Goal: Information Seeking & Learning: Learn about a topic

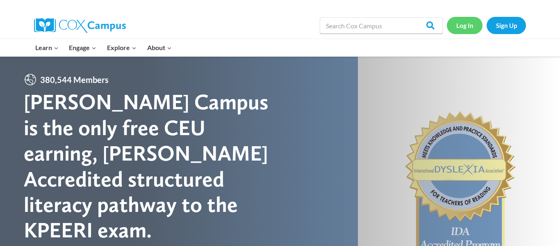
click at [469, 33] on link "Log In" at bounding box center [465, 25] width 36 height 17
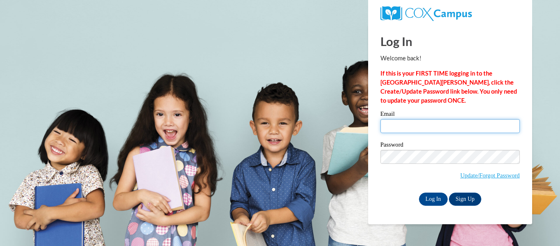
click at [402, 126] on input "Email" at bounding box center [449, 126] width 139 height 14
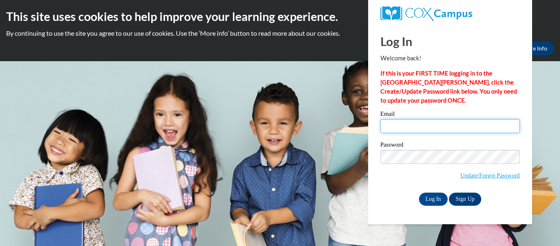
type input "tbaeten@shiocton.k12.wi.us"
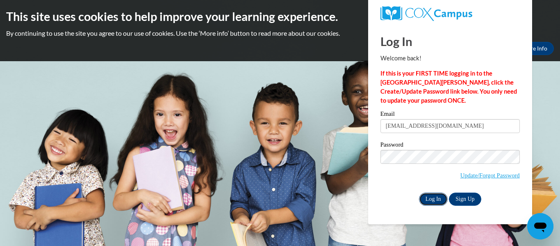
click at [429, 200] on input "Log In" at bounding box center [433, 198] width 29 height 13
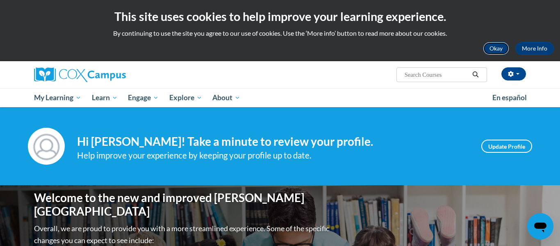
click at [501, 51] on button "Okay" at bounding box center [496, 48] width 26 height 13
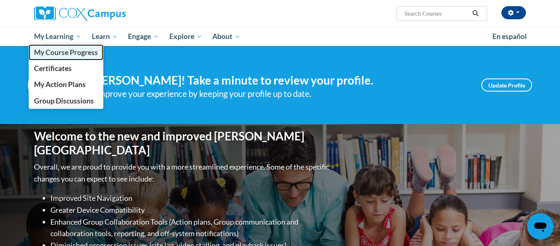
click at [82, 55] on span "My Course Progress" at bounding box center [66, 52] width 64 height 9
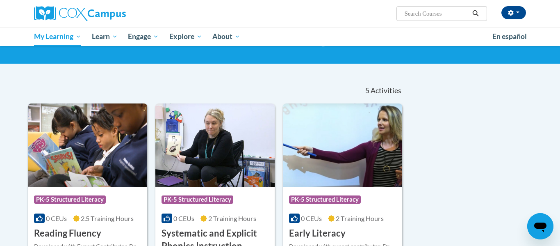
scroll to position [1, 0]
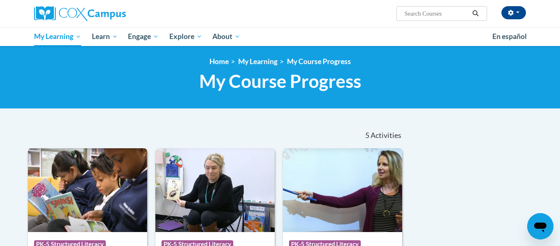
click at [430, 15] on input "Search..." at bounding box center [437, 14] width 66 height 10
type input "Data-Driven Instruction"
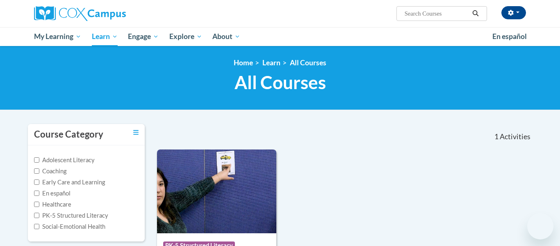
type input "Data-Driven Instruction"
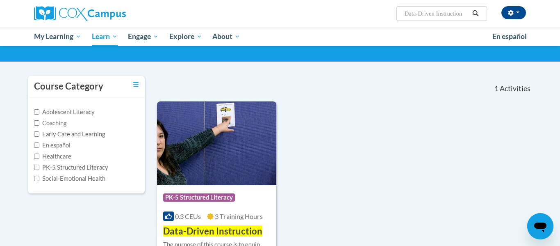
scroll to position [50, 0]
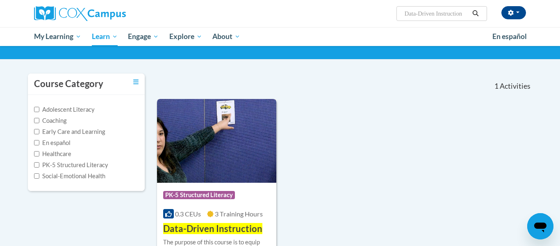
click at [232, 132] on img at bounding box center [216, 141] width 119 height 84
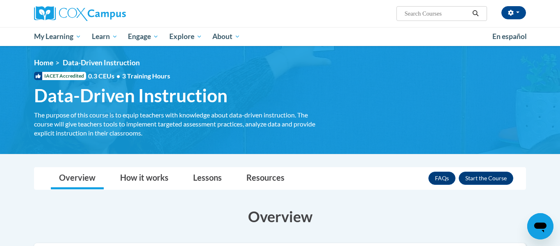
scroll to position [0, 0]
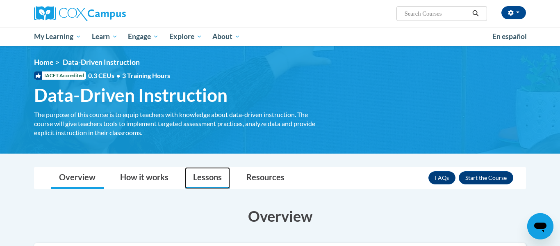
click at [198, 180] on link "Lessons" at bounding box center [207, 178] width 45 height 22
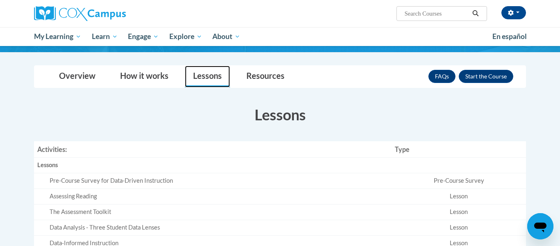
scroll to position [98, 0]
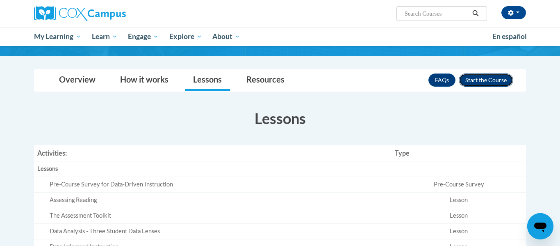
click at [497, 82] on button "Enroll" at bounding box center [486, 79] width 55 height 13
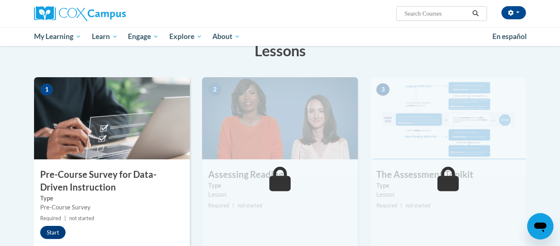
click at [90, 117] on img at bounding box center [112, 118] width 156 height 82
click at [57, 234] on button "Start" at bounding box center [52, 231] width 25 height 13
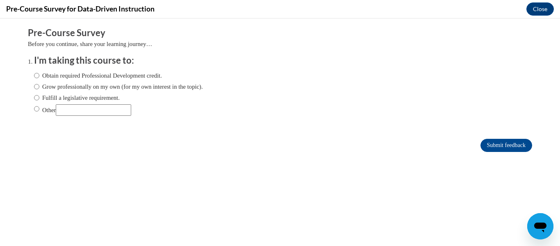
click at [150, 75] on label "Obtain required Professional Development credit." at bounding box center [98, 75] width 128 height 9
click at [39, 75] on input "Obtain required Professional Development credit." at bounding box center [36, 75] width 5 height 9
radio input "true"
click at [150, 75] on label "Obtain required Professional Development credit." at bounding box center [98, 75] width 128 height 9
click at [39, 75] on input "Obtain required Professional Development credit." at bounding box center [36, 75] width 5 height 9
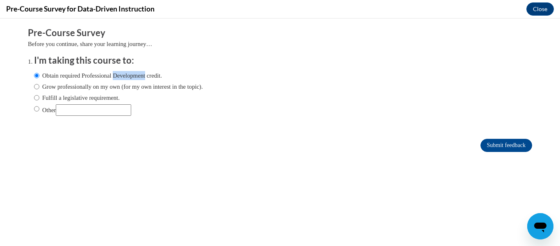
click at [263, 84] on div "Obtain required Professional Development credit. Grow professionally on my own …" at bounding box center [280, 94] width 492 height 55
click at [203, 85] on label "Grow professionally on my own (for my own interest in the topic)." at bounding box center [118, 86] width 169 height 9
click at [39, 85] on input "Grow professionally on my own (for my own interest in the topic)." at bounding box center [36, 86] width 5 height 9
radio input "true"
click at [144, 73] on label "Obtain required Professional Development credit." at bounding box center [98, 75] width 128 height 9
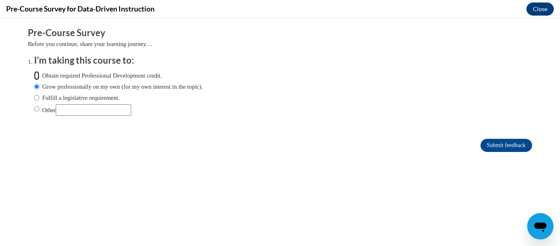
click at [39, 73] on input "Obtain required Professional Development credit." at bounding box center [36, 75] width 5 height 9
radio input "true"
click at [504, 146] on input "Submit feedback" at bounding box center [506, 145] width 52 height 13
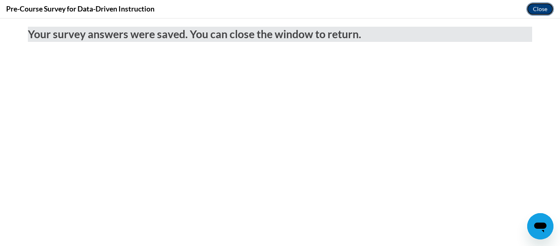
click at [536, 14] on button "Close" at bounding box center [539, 8] width 27 height 13
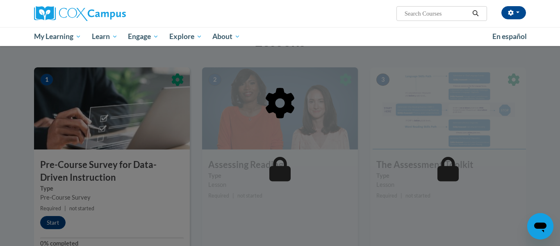
scroll to position [149, 0]
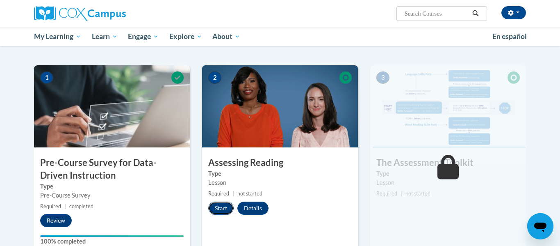
click at [220, 206] on button "Start" at bounding box center [220, 207] width 25 height 13
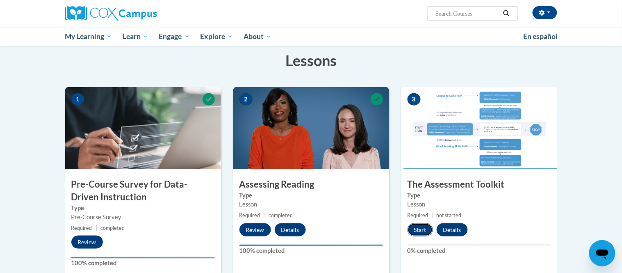
click at [427, 225] on button "Start" at bounding box center [419, 229] width 25 height 13
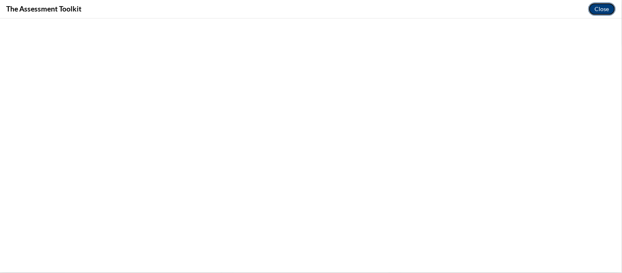
click at [603, 4] on button "Close" at bounding box center [601, 8] width 27 height 13
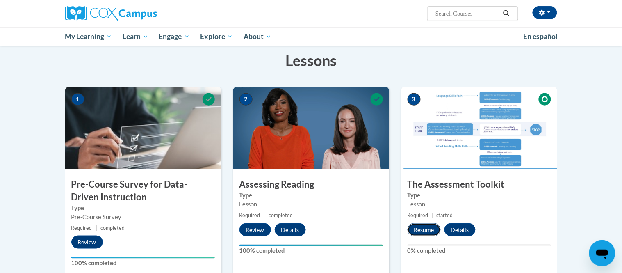
click at [420, 230] on button "Resume" at bounding box center [423, 229] width 33 height 13
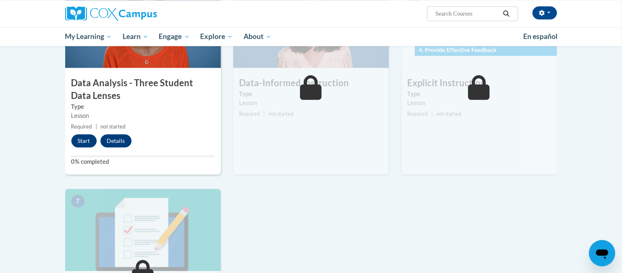
scroll to position [439, 0]
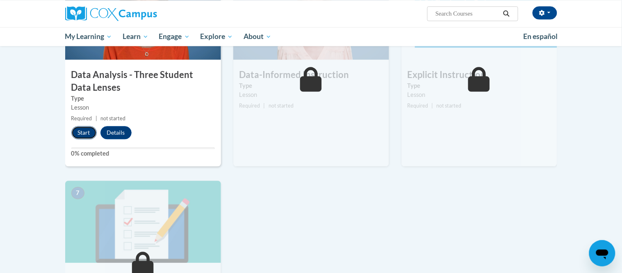
click at [92, 135] on button "Start" at bounding box center [83, 132] width 25 height 13
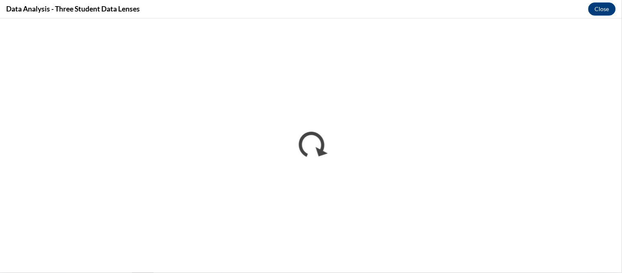
scroll to position [0, 0]
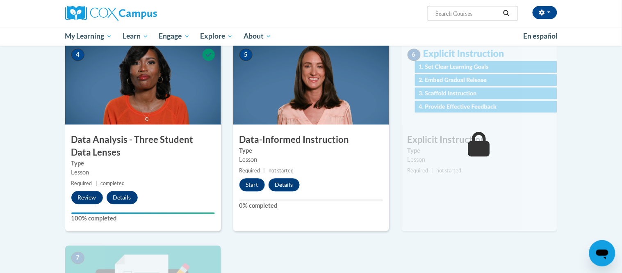
scroll to position [373, 0]
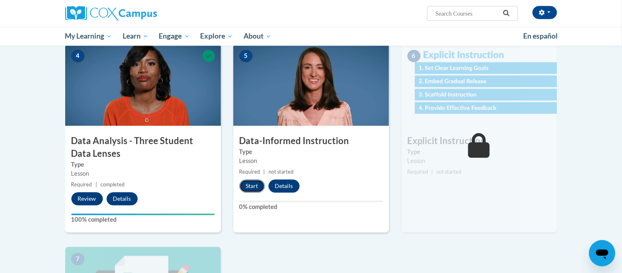
click at [259, 180] on button "Start" at bounding box center [251, 186] width 25 height 13
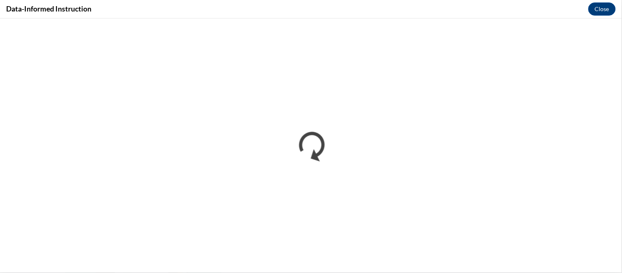
scroll to position [0, 0]
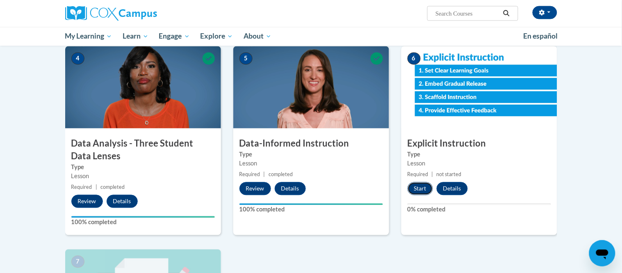
click at [409, 184] on button "Start" at bounding box center [419, 188] width 25 height 13
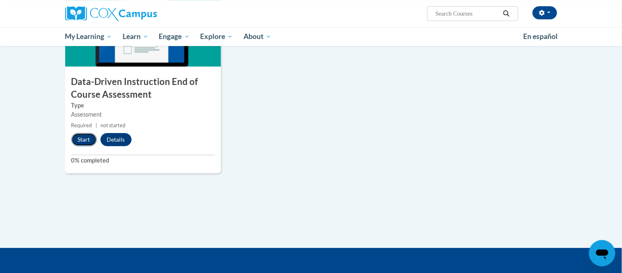
click at [80, 140] on button "Start" at bounding box center [83, 139] width 25 height 13
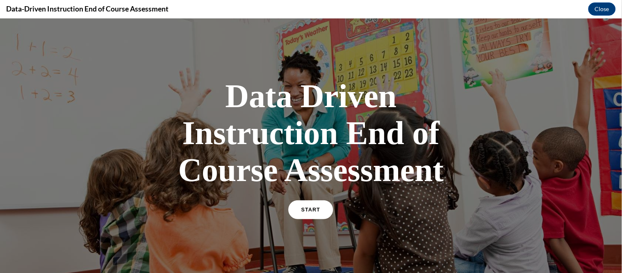
click at [313, 210] on span "START" at bounding box center [310, 209] width 19 height 6
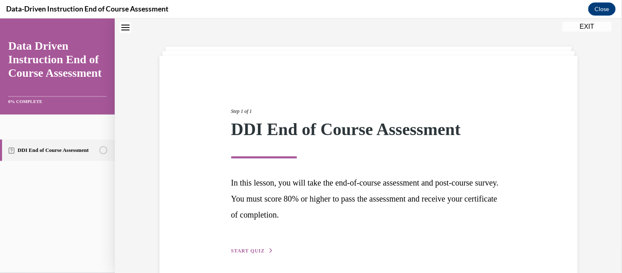
scroll to position [56, 0]
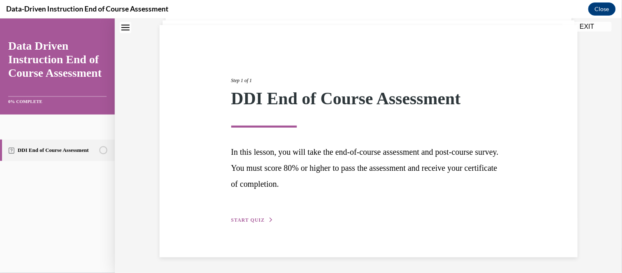
click at [237, 216] on button "START QUIZ" at bounding box center [252, 219] width 43 height 7
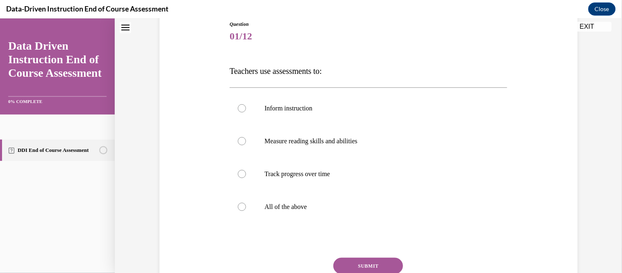
scroll to position [96, 0]
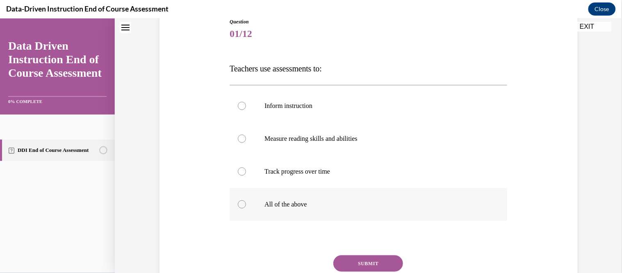
click at [271, 194] on label "All of the above" at bounding box center [369, 203] width 278 height 33
click at [246, 200] on input "All of the above" at bounding box center [242, 204] width 8 height 8
radio input "true"
click at [357, 257] on button "SUBMIT" at bounding box center [368, 263] width 70 height 16
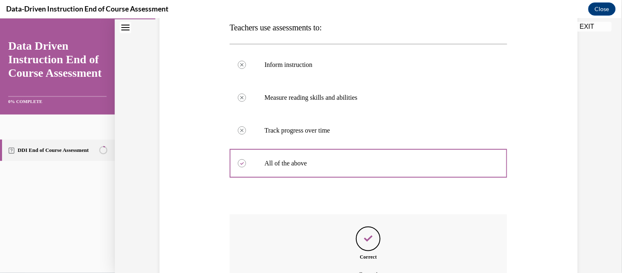
scroll to position [227, 0]
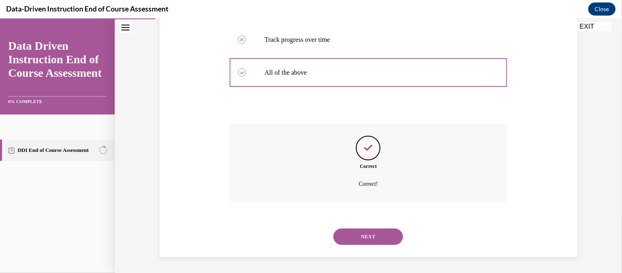
click at [378, 232] on button "NEXT" at bounding box center [368, 236] width 70 height 16
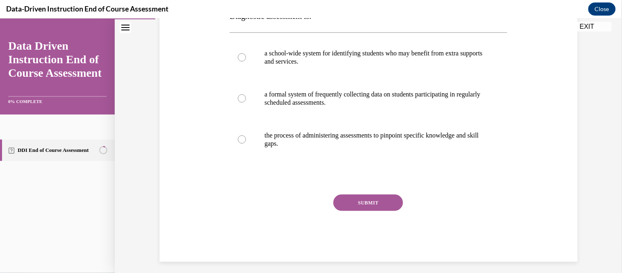
scroll to position [144, 0]
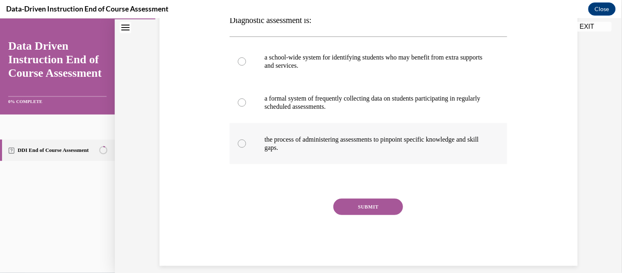
click at [304, 149] on p "the process of administering assessments to pinpoint specific knowledge and ski…" at bounding box center [375, 143] width 222 height 16
click at [246, 147] on input "the process of administering assessments to pinpoint specific knowledge and ski…" at bounding box center [242, 143] width 8 height 8
radio input "true"
click at [361, 204] on button "SUBMIT" at bounding box center [368, 206] width 70 height 16
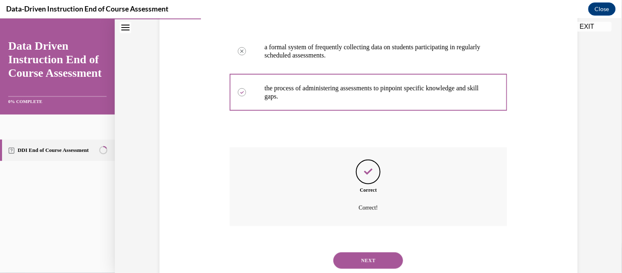
scroll to position [219, 0]
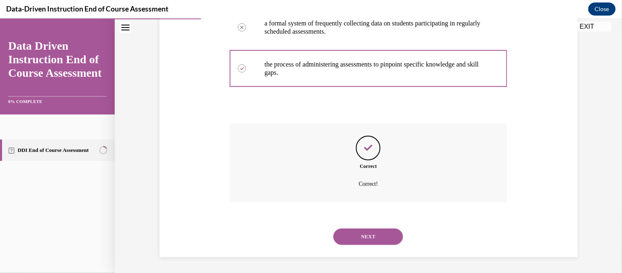
click at [368, 239] on button "NEXT" at bounding box center [368, 236] width 70 height 16
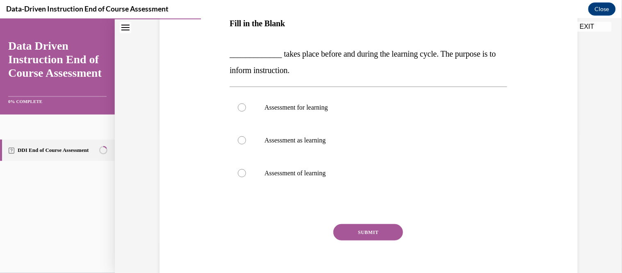
scroll to position [143, 0]
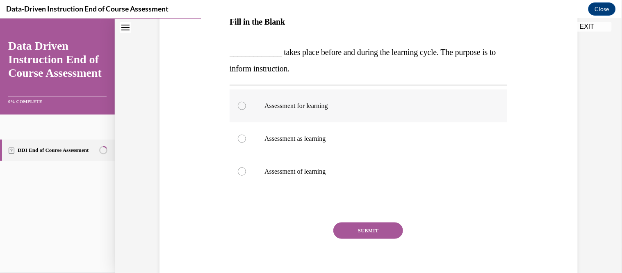
click at [258, 106] on label "Assessment for learning" at bounding box center [369, 105] width 278 height 33
click at [246, 106] on input "Assessment for learning" at bounding box center [242, 105] width 8 height 8
radio input "true"
click at [362, 230] on button "SUBMIT" at bounding box center [368, 230] width 70 height 16
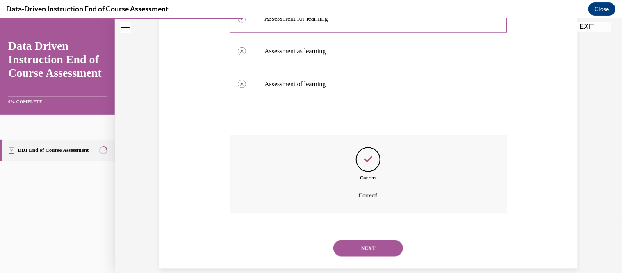
scroll to position [242, 0]
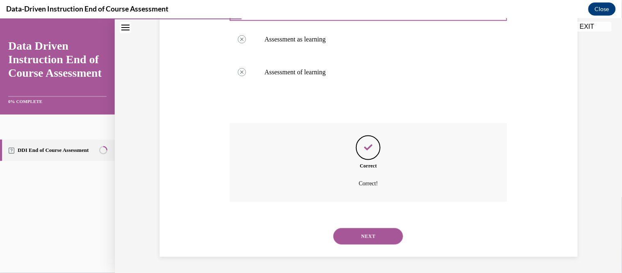
click at [366, 233] on button "NEXT" at bounding box center [368, 235] width 70 height 16
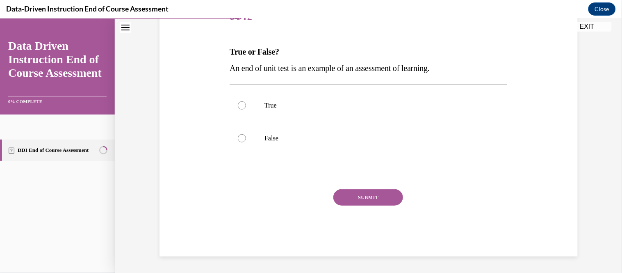
scroll to position [91, 0]
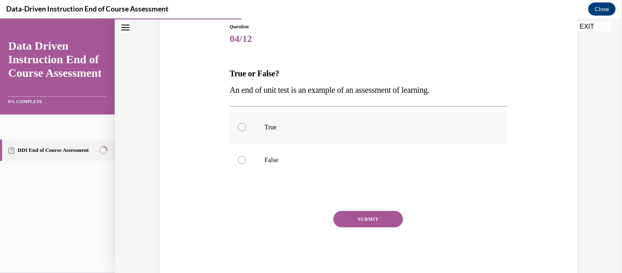
click at [263, 131] on label "True" at bounding box center [369, 126] width 278 height 33
click at [246, 131] on input "True" at bounding box center [242, 127] width 8 height 8
radio input "true"
click at [390, 217] on button "SUBMIT" at bounding box center [368, 218] width 70 height 16
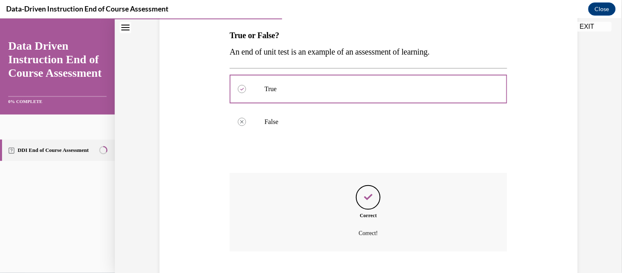
scroll to position [178, 0]
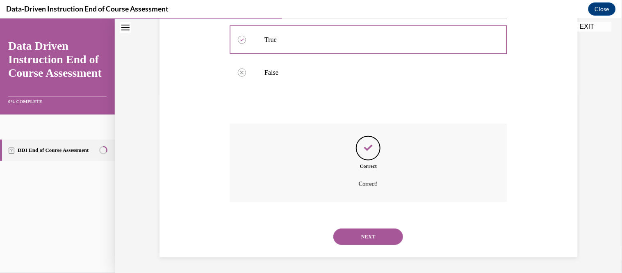
click at [374, 230] on button "NEXT" at bounding box center [368, 236] width 70 height 16
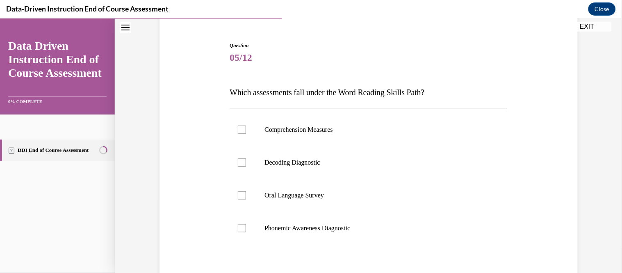
scroll to position [113, 0]
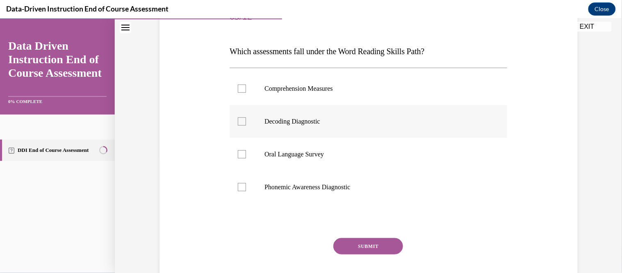
click at [303, 113] on label "Decoding Diagnostic" at bounding box center [369, 121] width 278 height 33
click at [246, 117] on input "Decoding Diagnostic" at bounding box center [242, 121] width 8 height 8
checkbox input "true"
click at [305, 196] on label "Phonemic Awareness Diagnostic" at bounding box center [369, 186] width 278 height 33
click at [246, 191] on input "Phonemic Awareness Diagnostic" at bounding box center [242, 186] width 8 height 8
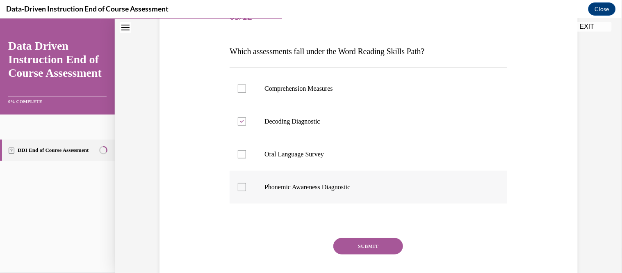
checkbox input "true"
click at [367, 248] on button "SUBMIT" at bounding box center [368, 245] width 70 height 16
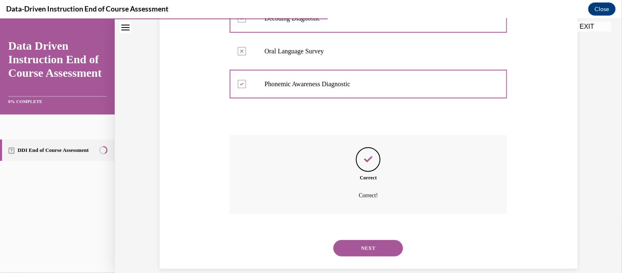
scroll to position [227, 0]
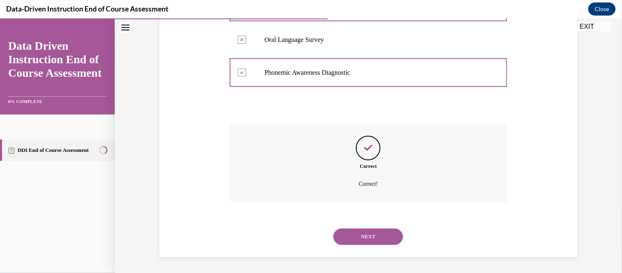
click at [375, 238] on button "NEXT" at bounding box center [368, 236] width 70 height 16
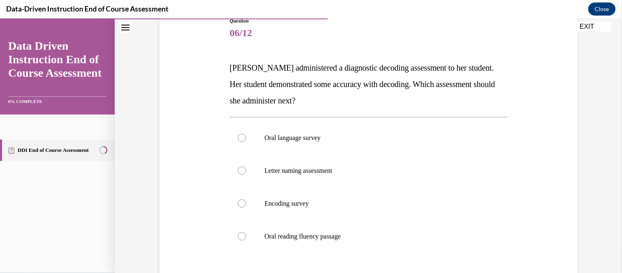
scroll to position [103, 0]
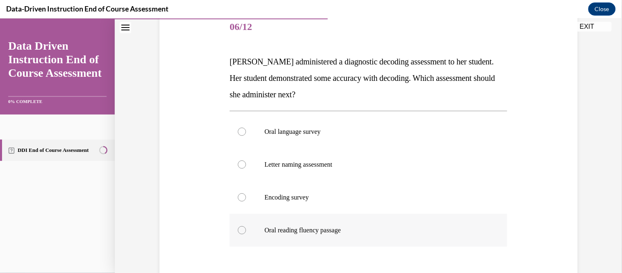
click at [354, 233] on p "Oral reading fluency passage" at bounding box center [375, 229] width 222 height 8
click at [246, 233] on input "Oral reading fluency passage" at bounding box center [242, 229] width 8 height 8
radio input "true"
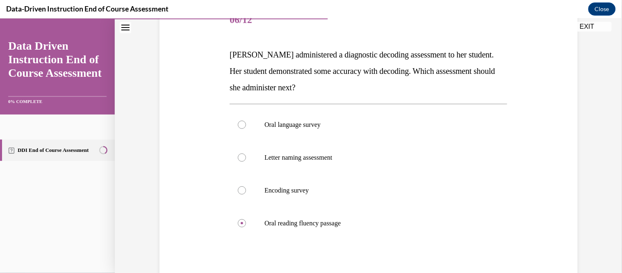
scroll to position [111, 0]
click at [364, 189] on p "Encoding survey" at bounding box center [375, 189] width 222 height 8
click at [246, 189] on input "Encoding survey" at bounding box center [242, 189] width 8 height 8
radio input "true"
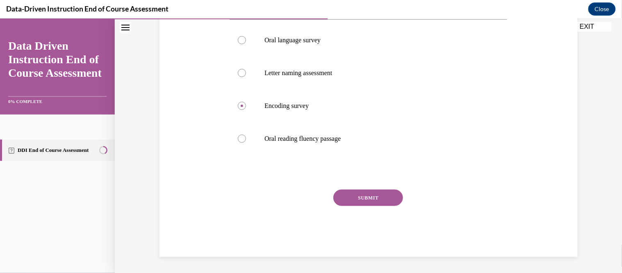
click at [364, 191] on button "SUBMIT" at bounding box center [368, 197] width 70 height 16
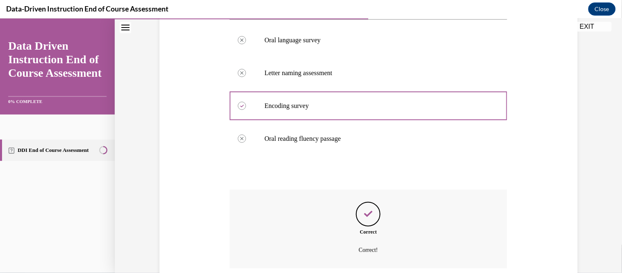
scroll to position [260, 0]
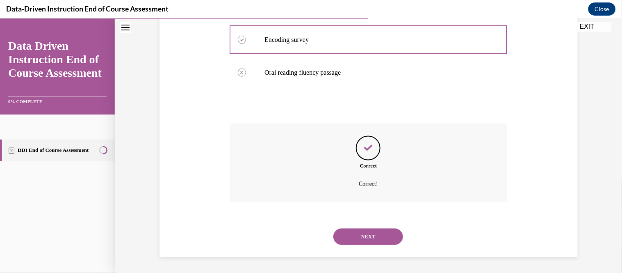
click at [377, 230] on button "NEXT" at bounding box center [368, 236] width 70 height 16
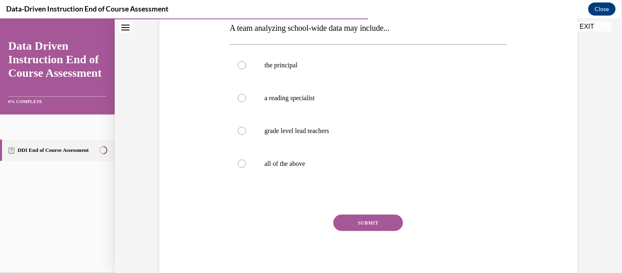
scroll to position [140, 0]
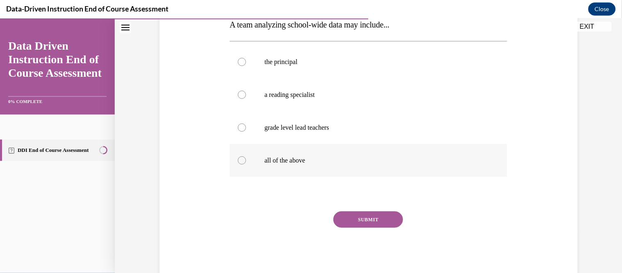
click at [256, 160] on label "all of the above" at bounding box center [369, 159] width 278 height 33
click at [246, 160] on input "all of the above" at bounding box center [242, 160] width 8 height 8
radio input "true"
click at [379, 216] on button "SUBMIT" at bounding box center [368, 219] width 70 height 16
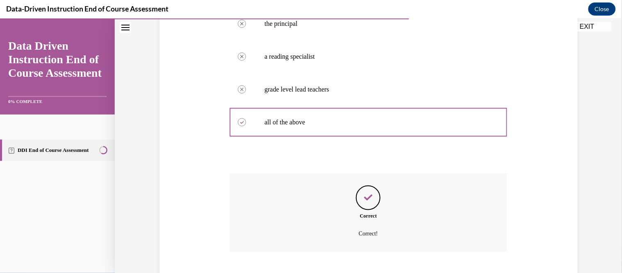
scroll to position [227, 0]
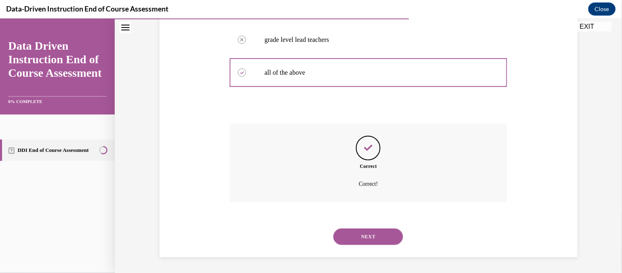
click at [380, 233] on button "NEXT" at bounding box center [368, 236] width 70 height 16
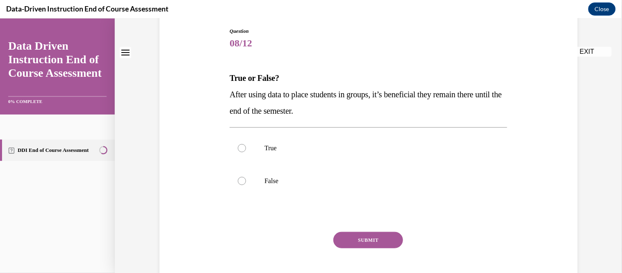
scroll to position [88, 0]
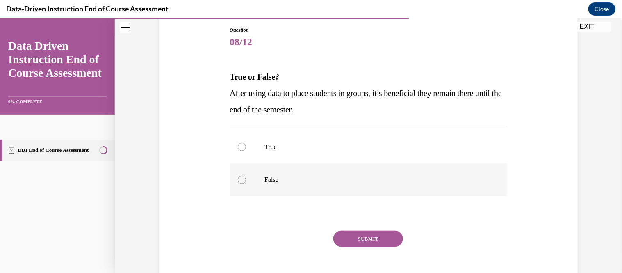
click at [329, 186] on label "False" at bounding box center [369, 179] width 278 height 33
click at [246, 183] on input "False" at bounding box center [242, 179] width 8 height 8
radio input "true"
click at [364, 237] on button "SUBMIT" at bounding box center [368, 238] width 70 height 16
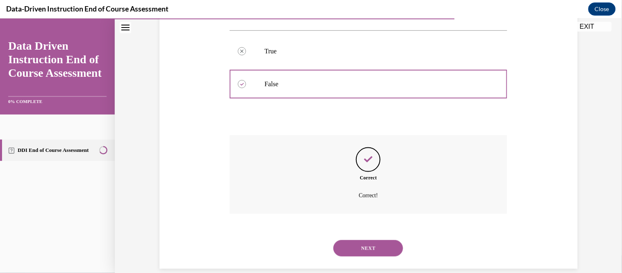
scroll to position [195, 0]
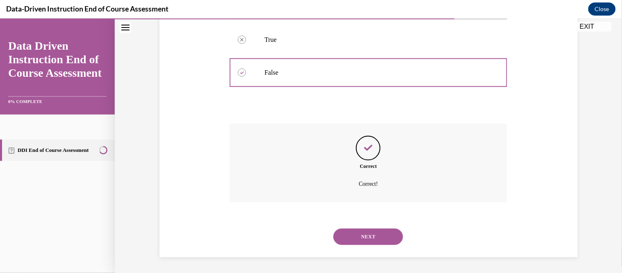
click at [373, 233] on button "NEXT" at bounding box center [368, 236] width 70 height 16
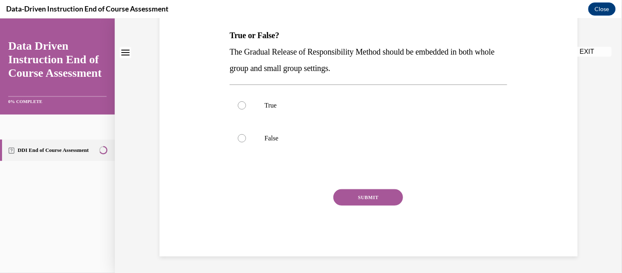
scroll to position [0, 0]
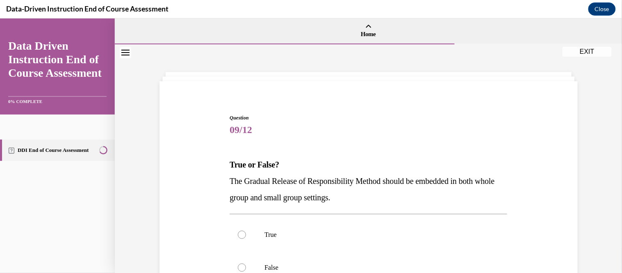
click at [373, 233] on p "True" at bounding box center [375, 234] width 222 height 8
click at [246, 233] on input "True" at bounding box center [242, 234] width 8 height 8
radio input "true"
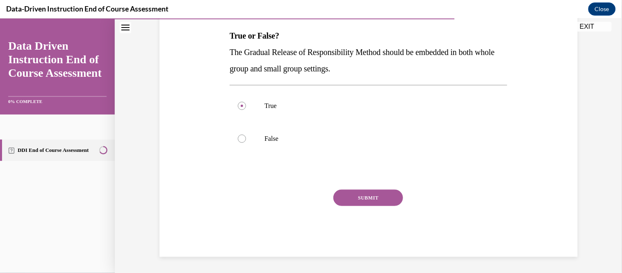
click at [382, 191] on button "SUBMIT" at bounding box center [368, 197] width 70 height 16
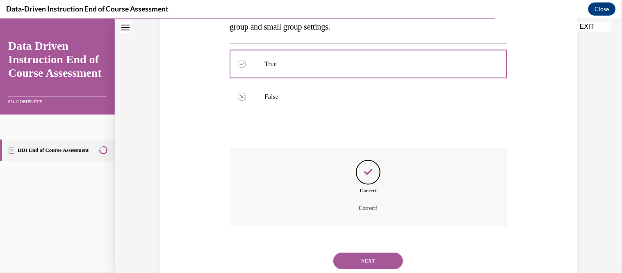
scroll to position [195, 0]
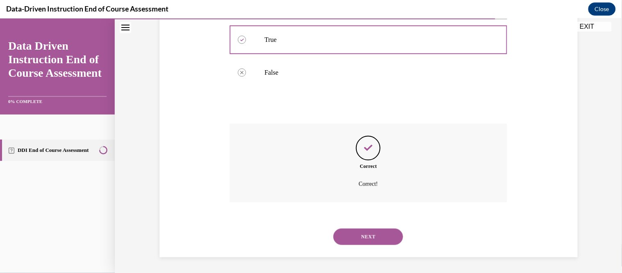
click at [369, 246] on div "NEXT" at bounding box center [369, 236] width 278 height 33
click at [370, 241] on button "NEXT" at bounding box center [368, 236] width 70 height 16
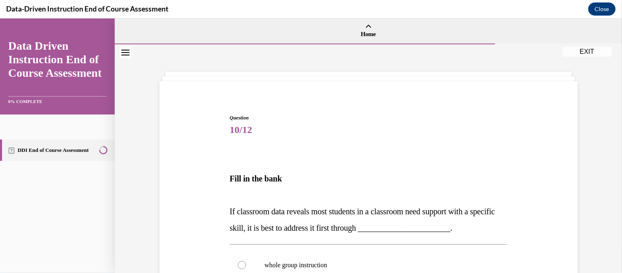
scroll to position [95, 0]
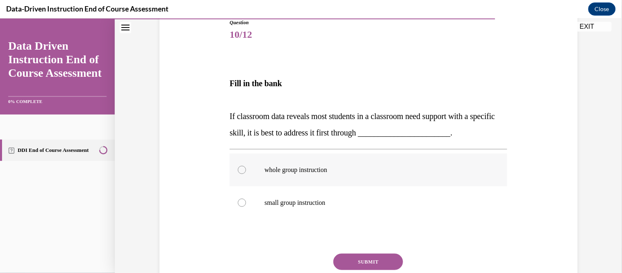
click at [304, 171] on p "whole group instruction" at bounding box center [375, 169] width 222 height 8
click at [246, 171] on input "whole group instruction" at bounding box center [242, 169] width 8 height 8
radio input "true"
click at [351, 255] on button "SUBMIT" at bounding box center [368, 261] width 70 height 16
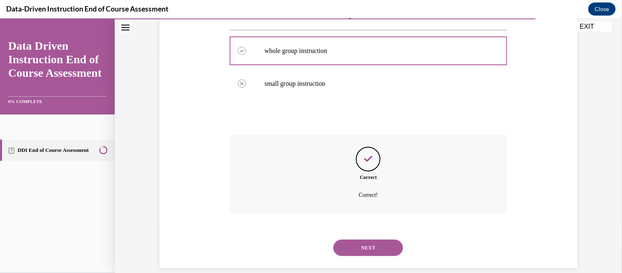
scroll to position [225, 0]
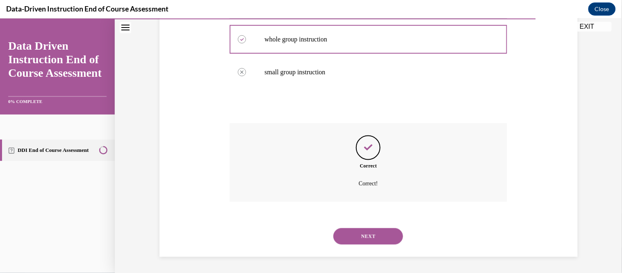
click at [369, 237] on button "NEXT" at bounding box center [368, 235] width 70 height 16
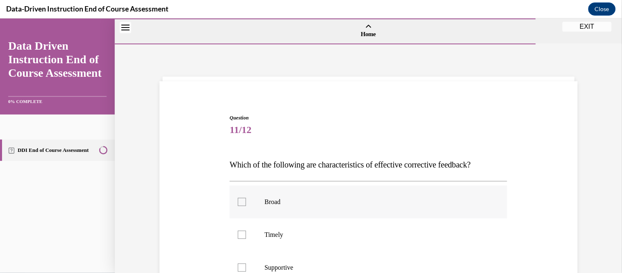
scroll to position [138, 0]
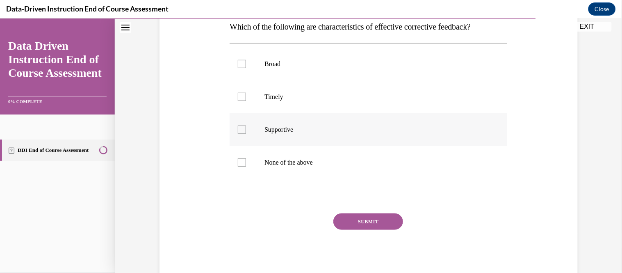
click at [291, 134] on label "Supportive" at bounding box center [369, 129] width 278 height 33
click at [246, 133] on input "Supportive" at bounding box center [242, 129] width 8 height 8
checkbox input "true"
click at [275, 103] on label "Timely" at bounding box center [369, 96] width 278 height 33
click at [246, 100] on input "Timely" at bounding box center [242, 96] width 8 height 8
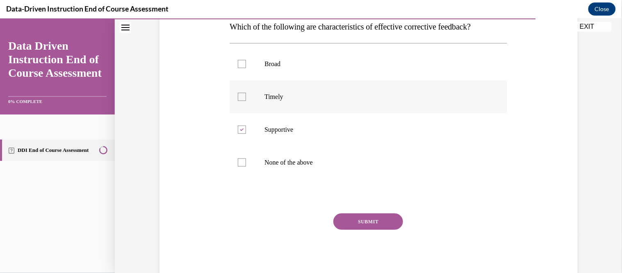
checkbox input "true"
click at [377, 214] on button "SUBMIT" at bounding box center [368, 221] width 70 height 16
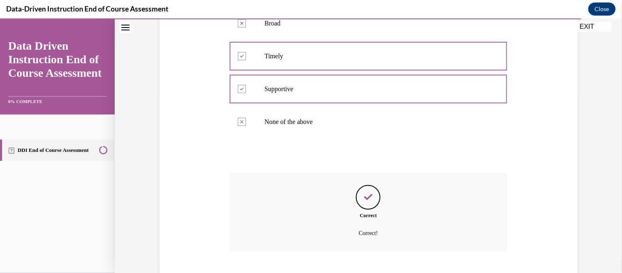
scroll to position [227, 0]
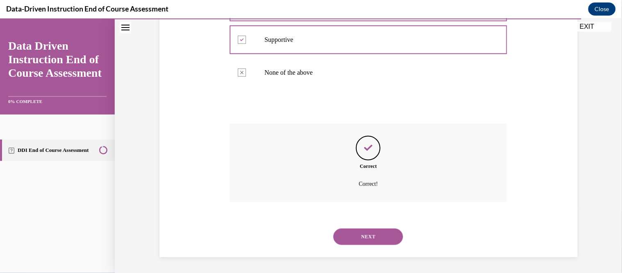
click at [371, 228] on button "NEXT" at bounding box center [368, 236] width 70 height 16
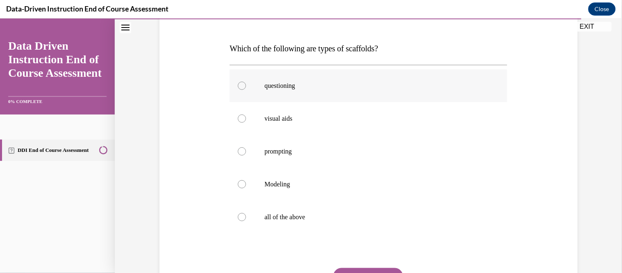
scroll to position [126, 0]
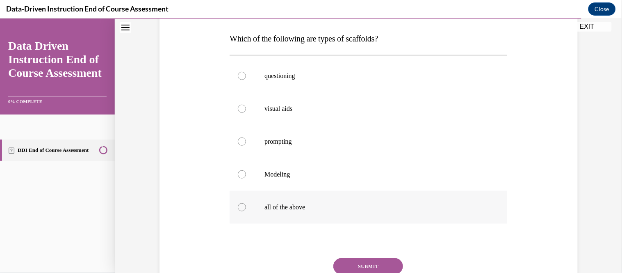
click at [337, 212] on label "all of the above" at bounding box center [369, 206] width 278 height 33
click at [246, 211] on input "all of the above" at bounding box center [242, 206] width 8 height 8
radio input "true"
click at [359, 254] on div "Question 12/12 Which of the following are types of scaffolds? questioning visua…" at bounding box center [369, 156] width 278 height 337
click at [360, 258] on button "SUBMIT" at bounding box center [368, 265] width 70 height 16
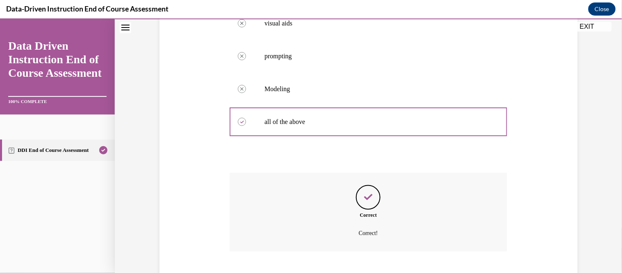
scroll to position [260, 0]
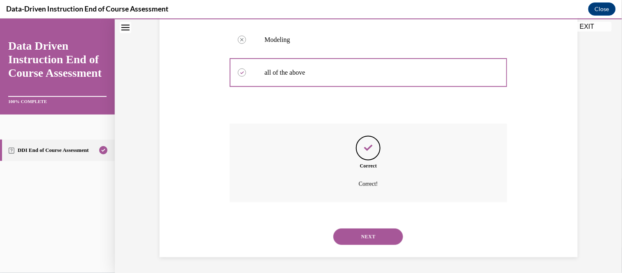
click at [377, 233] on button "NEXT" at bounding box center [368, 236] width 70 height 16
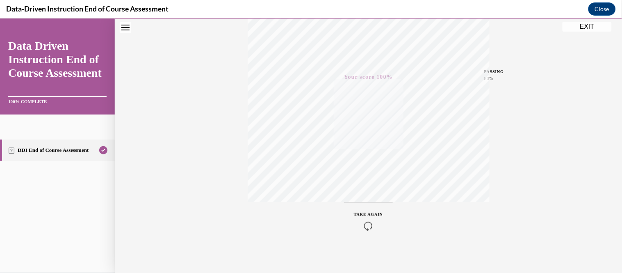
scroll to position [166, 0]
click at [523, 133] on div "Quiz Results PASSING 80% Your score 100% Passed PASSING 80% Your score Your sco…" at bounding box center [368, 75] width 507 height 394
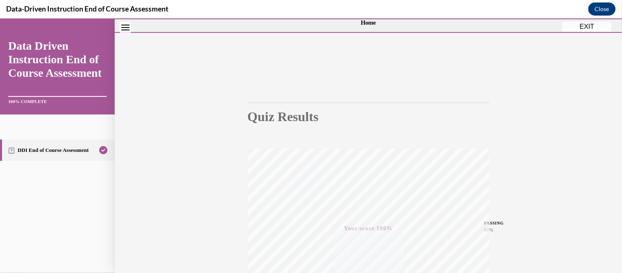
scroll to position [0, 0]
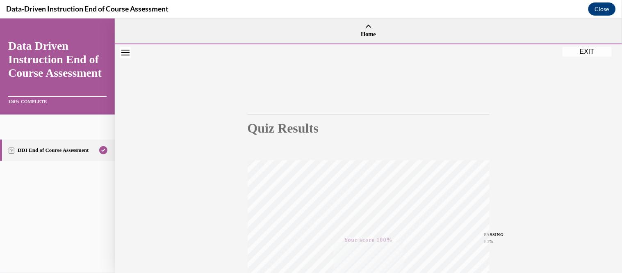
click at [583, 52] on button "EXIT" at bounding box center [586, 51] width 49 height 10
